Goal: Check status: Check status

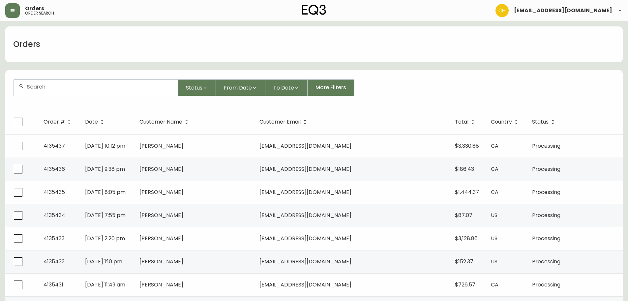
click at [40, 85] on input "text" at bounding box center [100, 86] width 146 height 6
type input "4135429"
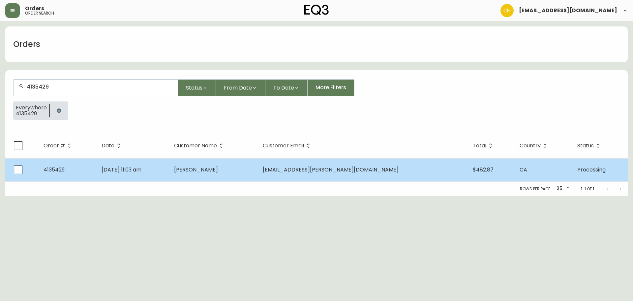
click at [218, 167] on span "[PERSON_NAME]" at bounding box center [196, 170] width 44 height 8
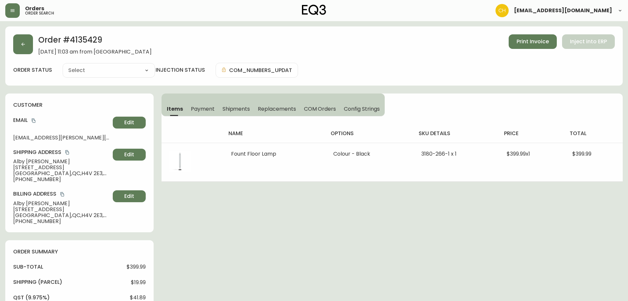
type input "Processing"
select select "PROCESSING"
click at [26, 48] on button "button" at bounding box center [23, 44] width 20 height 20
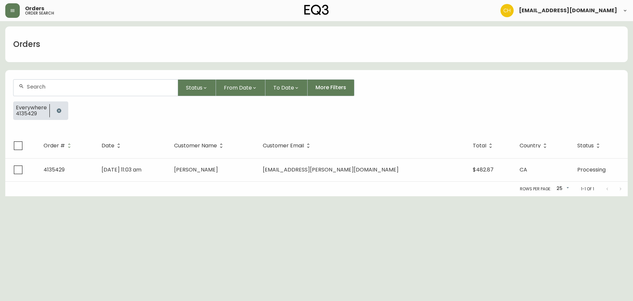
click at [34, 84] on input "text" at bounding box center [100, 86] width 146 height 6
type input "4135431"
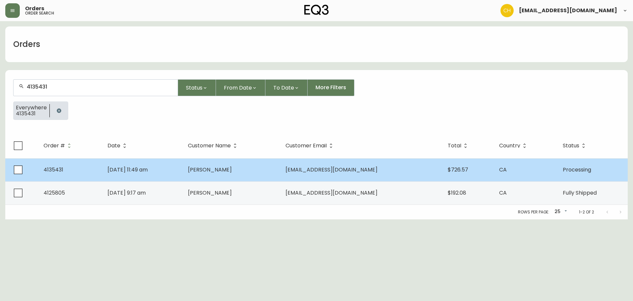
click at [182, 167] on td "[DATE] 11:49 am" at bounding box center [142, 169] width 80 height 23
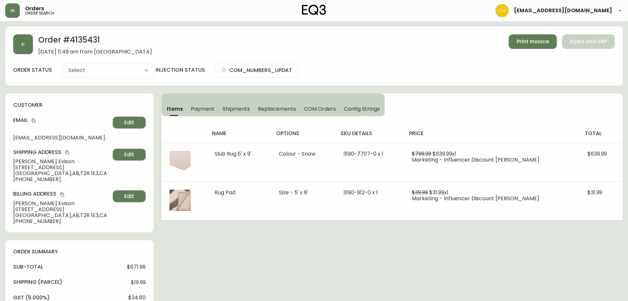
type input "Processing"
select select "PROCESSING"
click at [24, 41] on button "button" at bounding box center [23, 44] width 20 height 20
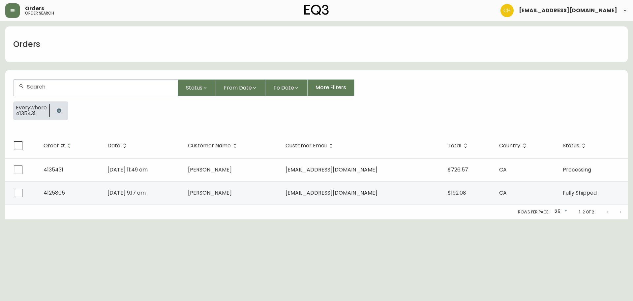
click at [44, 83] on div at bounding box center [96, 87] width 164 height 16
type input "4135436"
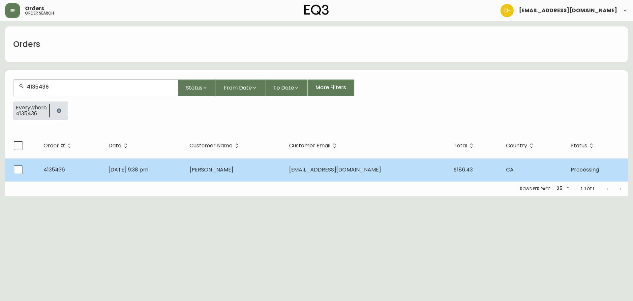
click at [184, 166] on td "[DATE] 9:38 pm" at bounding box center [143, 169] width 81 height 23
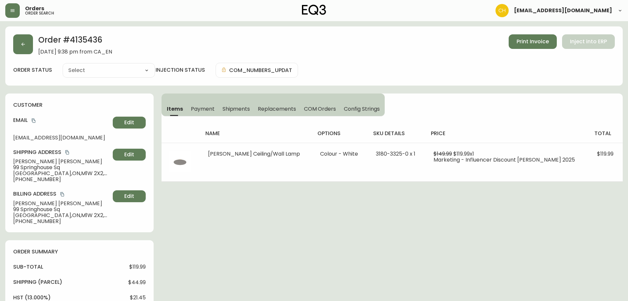
type input "Processing"
select select "PROCESSING"
click at [24, 44] on icon "button" at bounding box center [22, 44] width 5 height 5
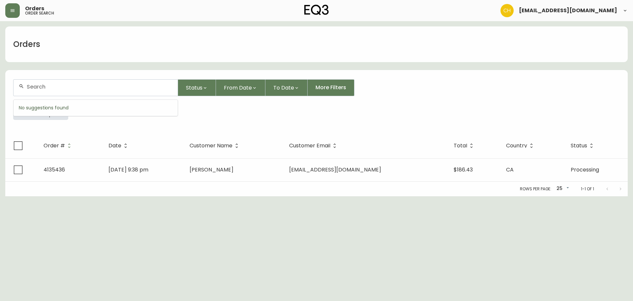
click at [43, 85] on input "text" at bounding box center [100, 86] width 146 height 6
type input "4135432"
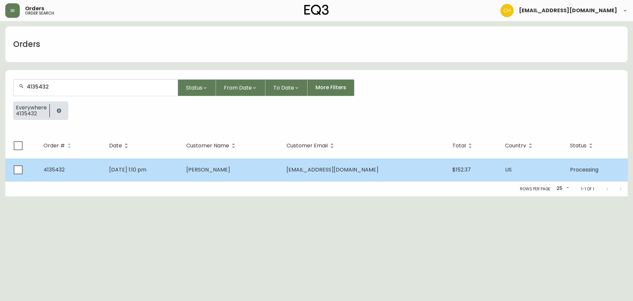
click at [181, 162] on td "[DATE] 1:10 pm" at bounding box center [142, 169] width 77 height 23
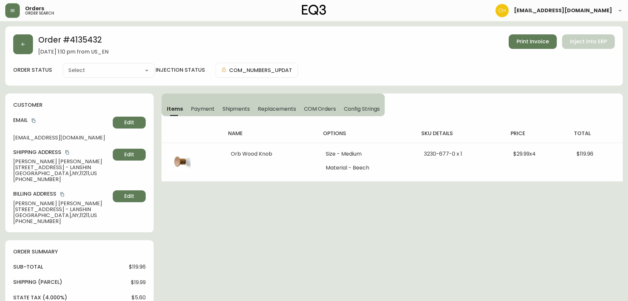
type input "Processing"
select select "PROCESSING"
click at [26, 45] on button "button" at bounding box center [23, 44] width 20 height 20
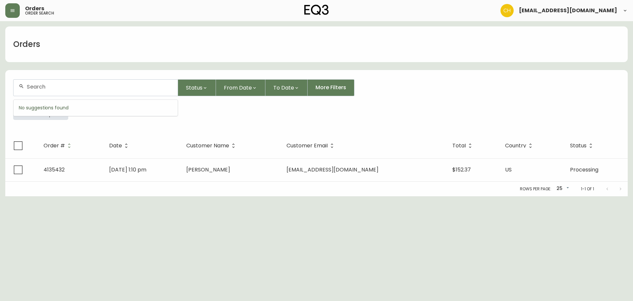
drag, startPoint x: 41, startPoint y: 86, endPoint x: 40, endPoint y: 82, distance: 4.0
click at [41, 84] on input "text" at bounding box center [100, 86] width 146 height 6
type input "4135434"
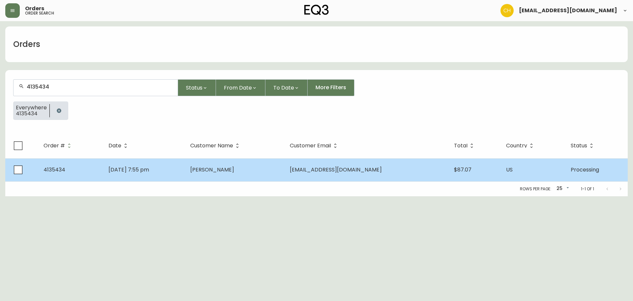
click at [185, 167] on td "[DATE] 7:55 pm" at bounding box center [144, 169] width 82 height 23
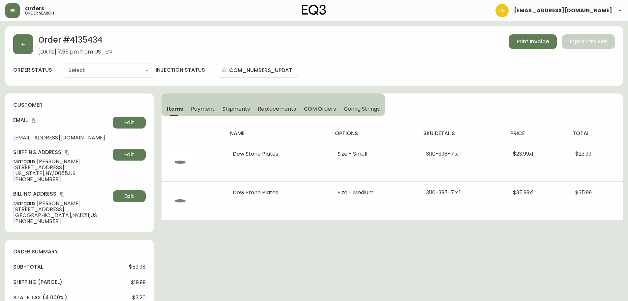
type input "Processing"
select select "PROCESSING"
